Goal: Navigation & Orientation: Find specific page/section

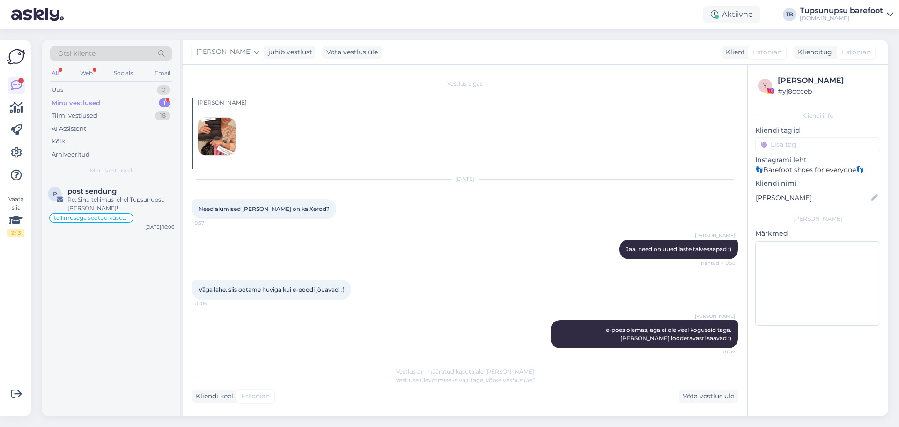
scroll to position [5, 0]
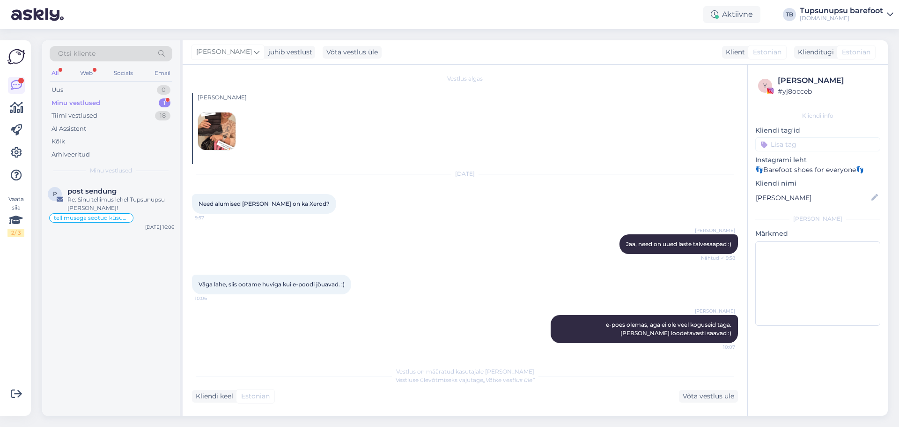
click at [94, 103] on div "Minu vestlused" at bounding box center [76, 102] width 49 height 9
click at [68, 140] on div "Kõik" at bounding box center [111, 141] width 123 height 13
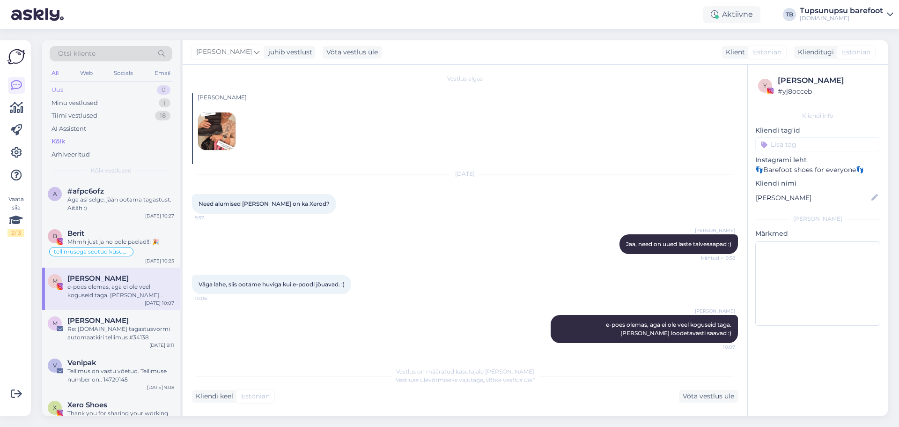
click at [84, 87] on div "Uus 0" at bounding box center [111, 89] width 123 height 13
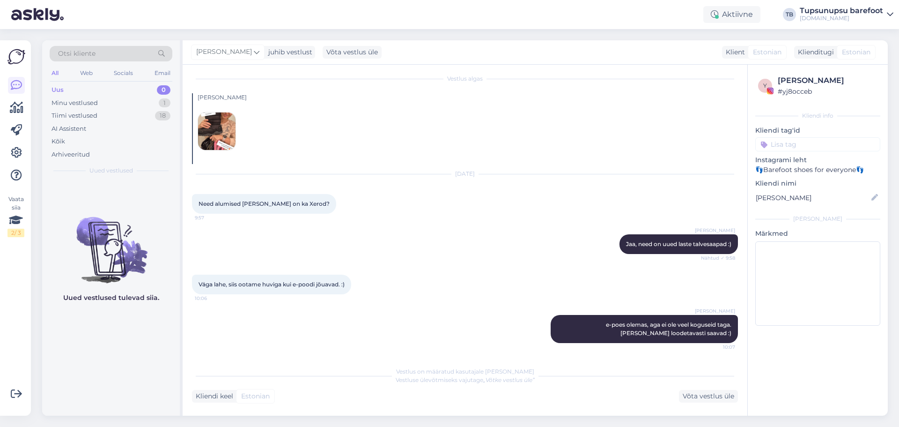
click at [46, 3] on img at bounding box center [37, 14] width 52 height 29
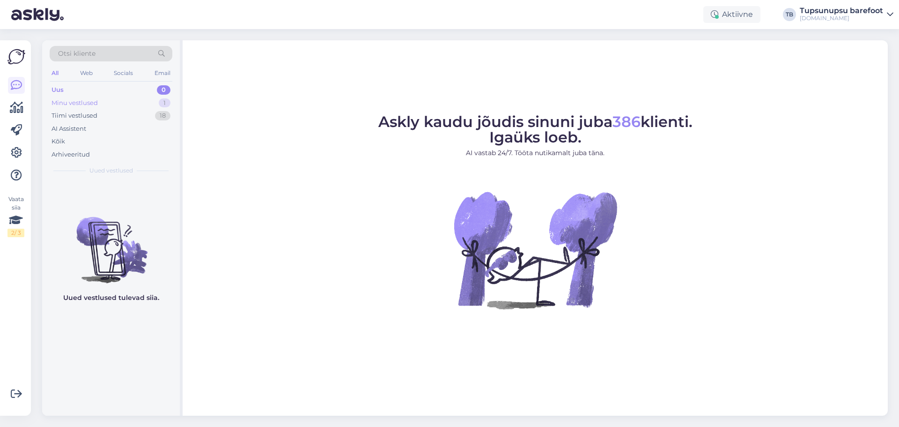
click at [98, 107] on div "Minu vestlused 1" at bounding box center [111, 102] width 123 height 13
